Goal: Navigation & Orientation: Find specific page/section

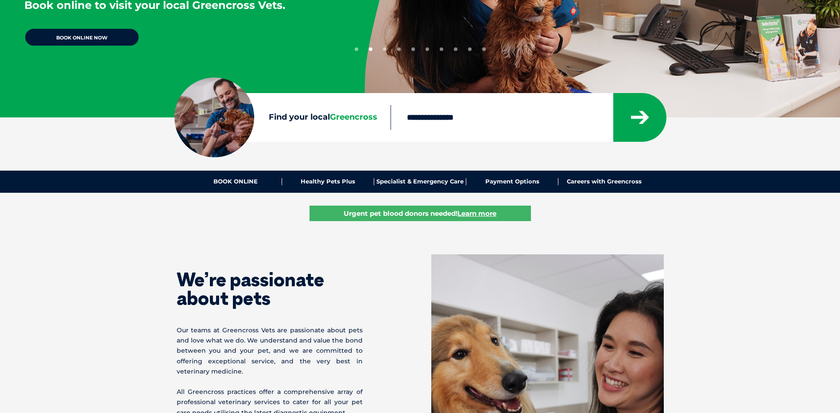
scroll to position [133, 0]
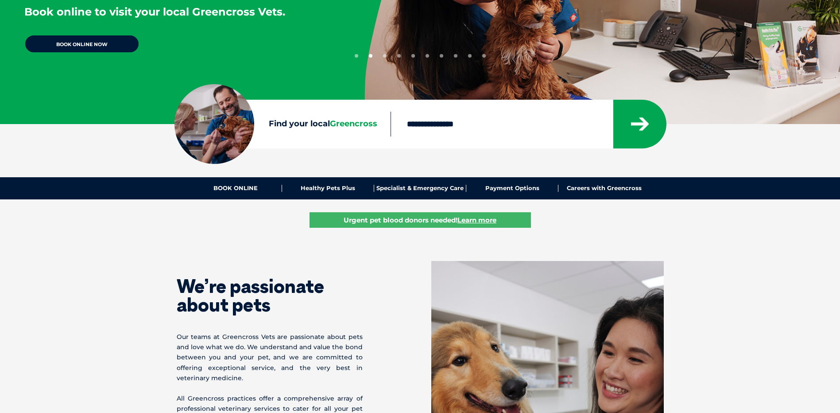
click at [424, 123] on input "Find your local Greencross" at bounding box center [502, 124] width 222 height 25
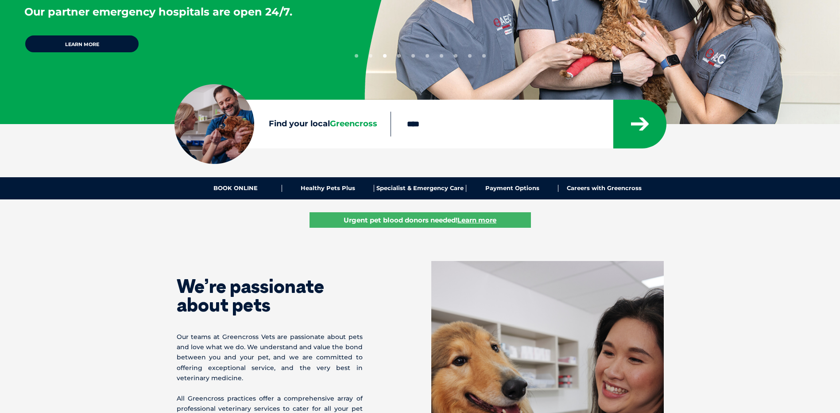
type input "****"
click at [613, 100] on button "submit" at bounding box center [639, 124] width 53 height 49
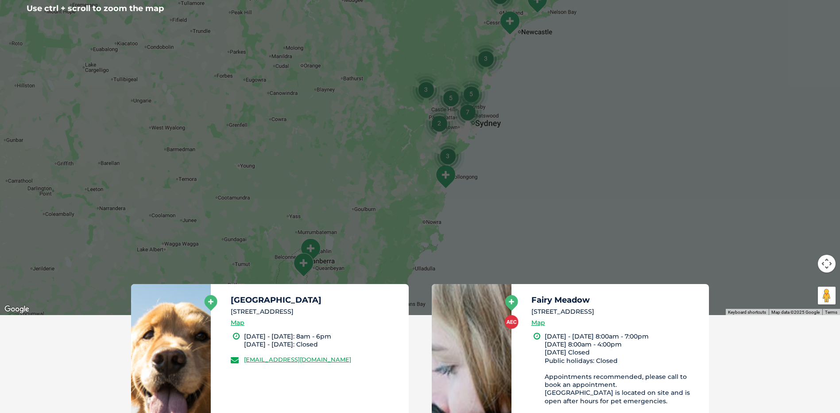
scroll to position [248, 0]
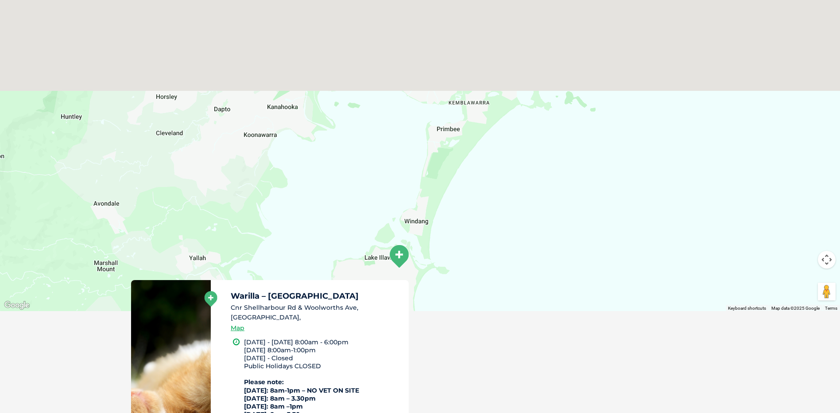
drag, startPoint x: 411, startPoint y: 116, endPoint x: 411, endPoint y: 272, distance: 156.8
click at [411, 289] on div "To navigate the map with touch gestures double-tap and hold your finger on the …" at bounding box center [420, 293] width 840 height 648
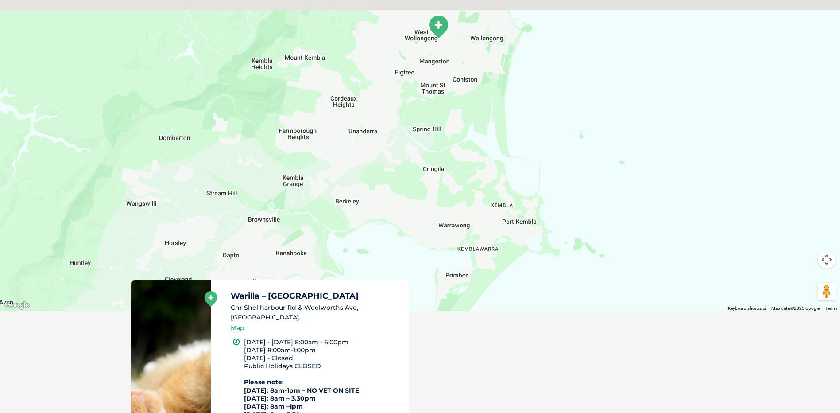
drag, startPoint x: 458, startPoint y: 139, endPoint x: 463, endPoint y: 296, distance: 157.3
click at [463, 296] on div "To navigate the map with touch gestures double-tap and hold your finger on the …" at bounding box center [420, 293] width 840 height 648
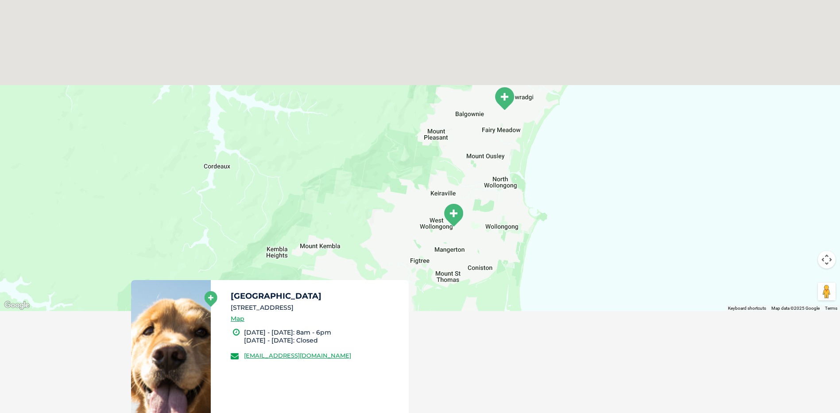
drag, startPoint x: 447, startPoint y: 139, endPoint x: 462, endPoint y: 327, distance: 188.8
click at [462, 327] on div "To navigate the map with touch gestures double-tap and hold your finger on the …" at bounding box center [420, 293] width 840 height 648
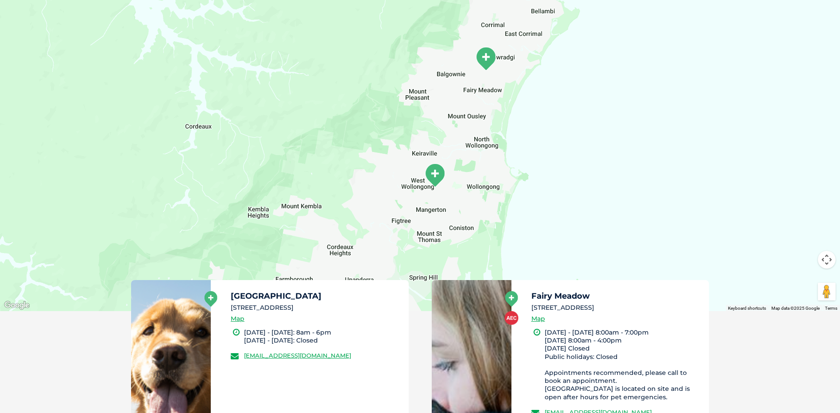
drag, startPoint x: 509, startPoint y: 207, endPoint x: 487, endPoint y: 173, distance: 41.0
click at [487, 173] on div at bounding box center [420, 140] width 840 height 342
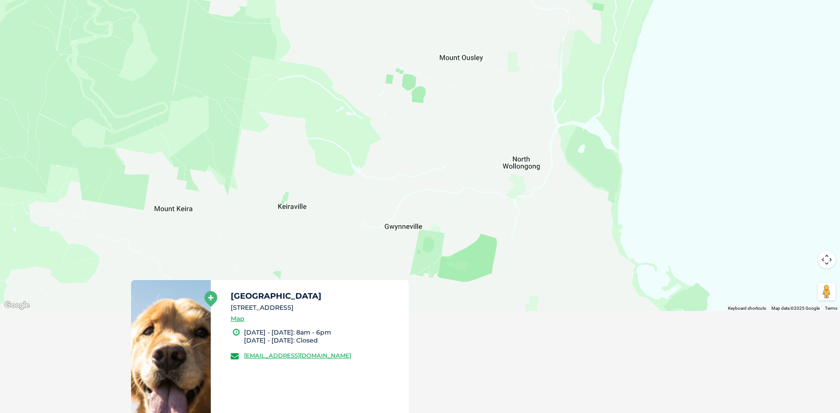
drag, startPoint x: 429, startPoint y: 91, endPoint x: 434, endPoint y: 257, distance: 166.6
click at [434, 257] on div at bounding box center [420, 140] width 840 height 342
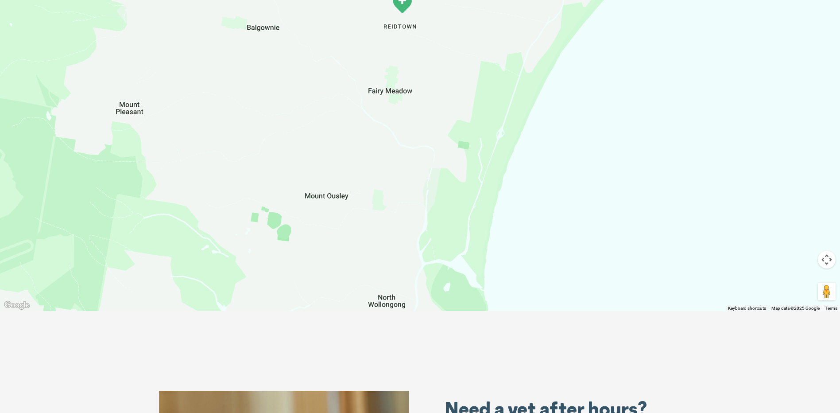
drag, startPoint x: 493, startPoint y: 137, endPoint x: 388, endPoint y: 194, distance: 119.9
click at [372, 259] on div at bounding box center [420, 140] width 840 height 342
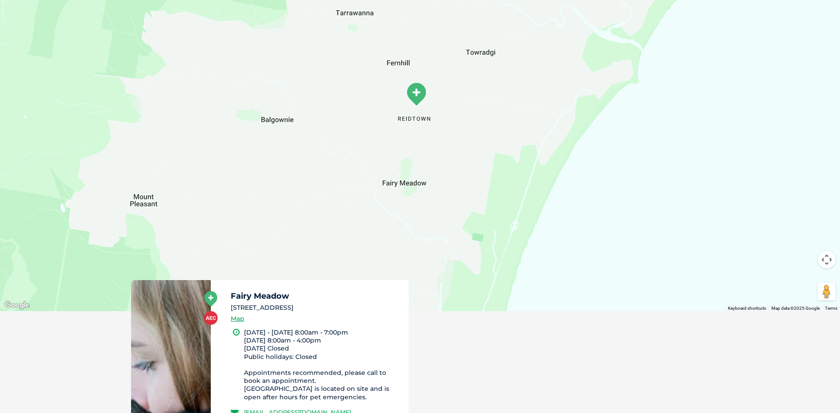
drag, startPoint x: 399, startPoint y: 137, endPoint x: 411, endPoint y: 234, distance: 97.7
click at [411, 234] on div at bounding box center [420, 140] width 840 height 342
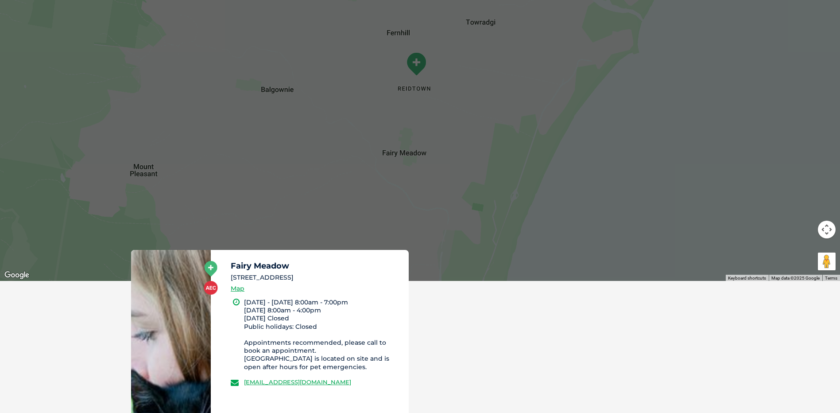
scroll to position [292, 0]
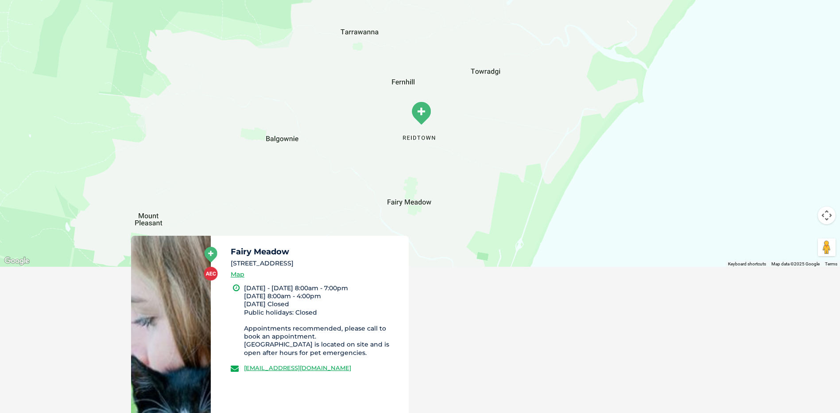
drag, startPoint x: 434, startPoint y: 115, endPoint x: 438, endPoint y: 182, distance: 67.5
click at [438, 182] on div at bounding box center [420, 96] width 840 height 342
